Goal: Task Accomplishment & Management: Manage account settings

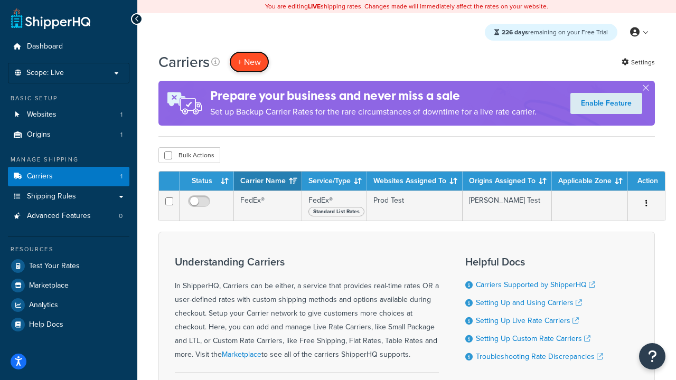
click at [249, 62] on button "+ New" at bounding box center [249, 62] width 40 height 22
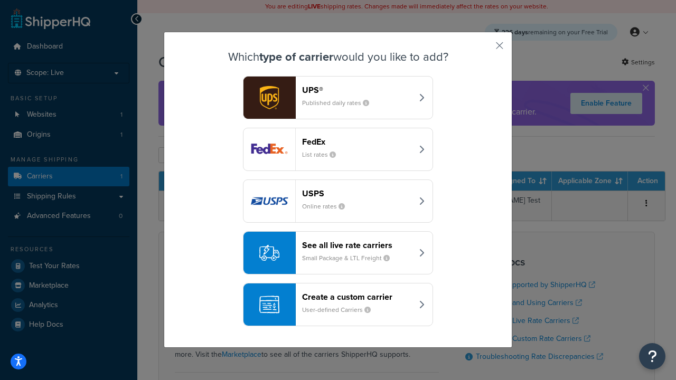
click at [357, 142] on header "FedEx" at bounding box center [357, 142] width 110 height 10
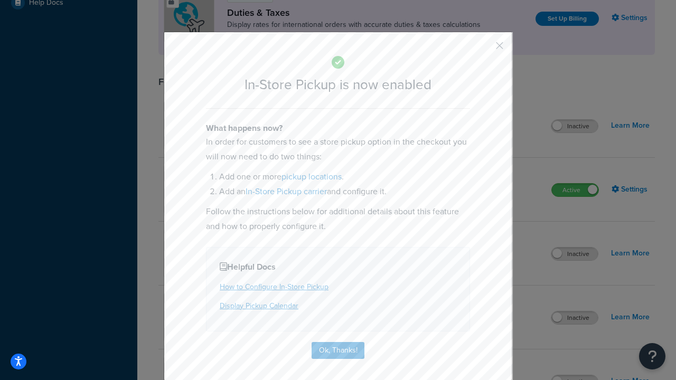
click at [484, 49] on button "button" at bounding box center [484, 49] width 3 height 3
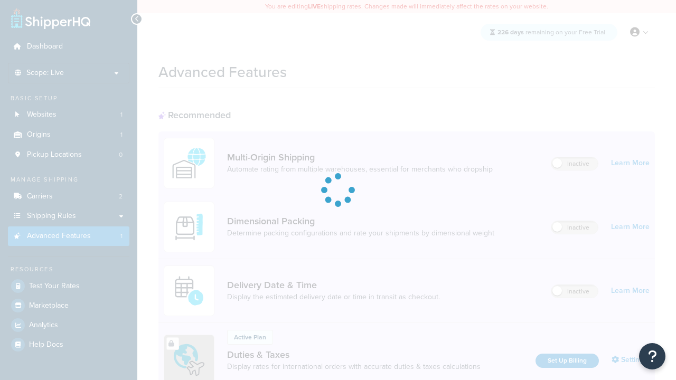
scroll to position [342, 0]
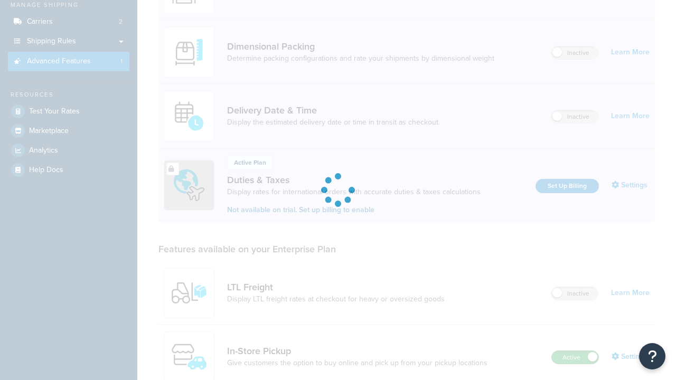
click at [575, 351] on label "Active" at bounding box center [575, 357] width 46 height 13
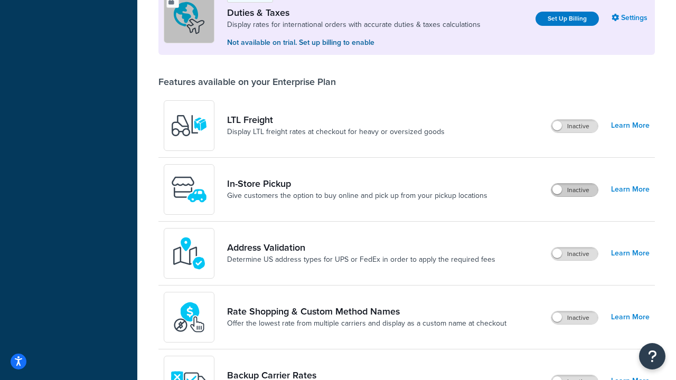
scroll to position [322, 0]
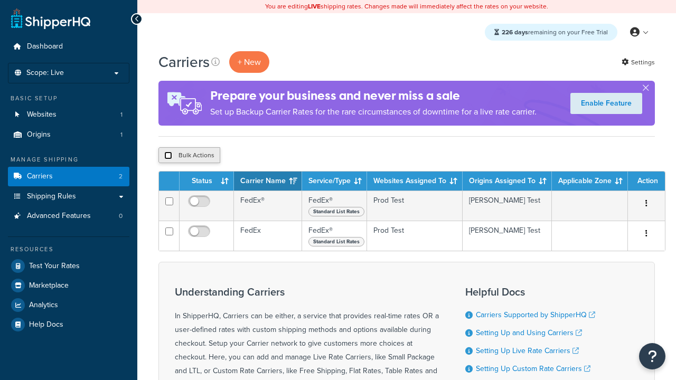
click at [168, 156] on input "checkbox" at bounding box center [168, 156] width 8 height 8
checkbox input "true"
click at [0, 0] on button "Delete" at bounding box center [0, 0] width 0 height 0
